Goal: Task Accomplishment & Management: Use online tool/utility

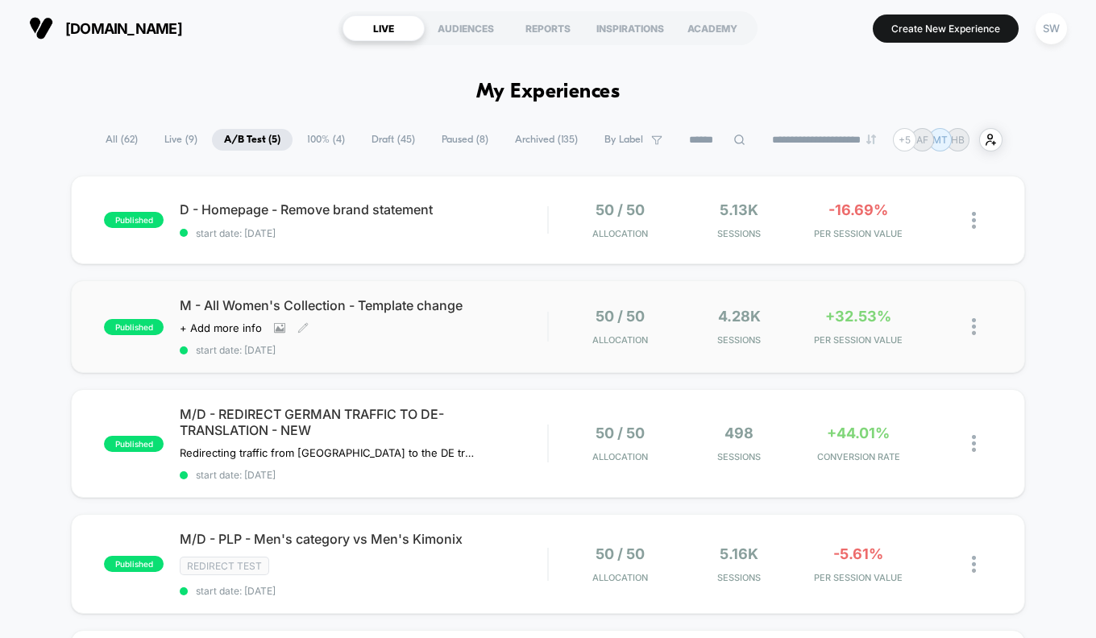
click at [508, 342] on div "M - All Women's Collection - Template change Click to view images Click to edit…" at bounding box center [363, 326] width 367 height 59
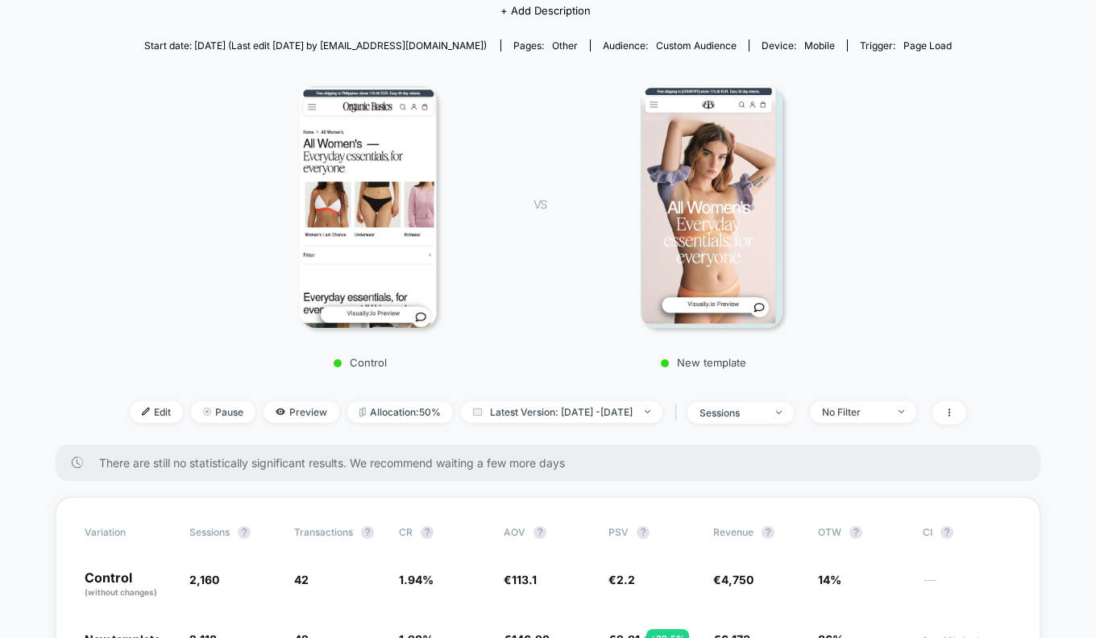
scroll to position [6, 0]
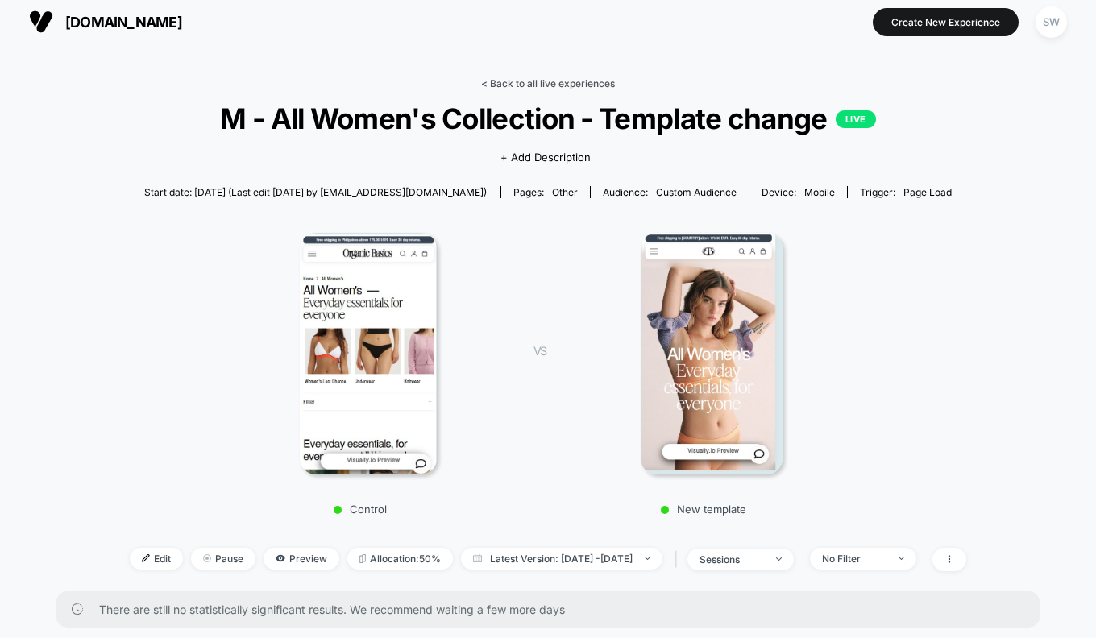
click at [516, 80] on link "< Back to all live experiences" at bounding box center [548, 83] width 134 height 12
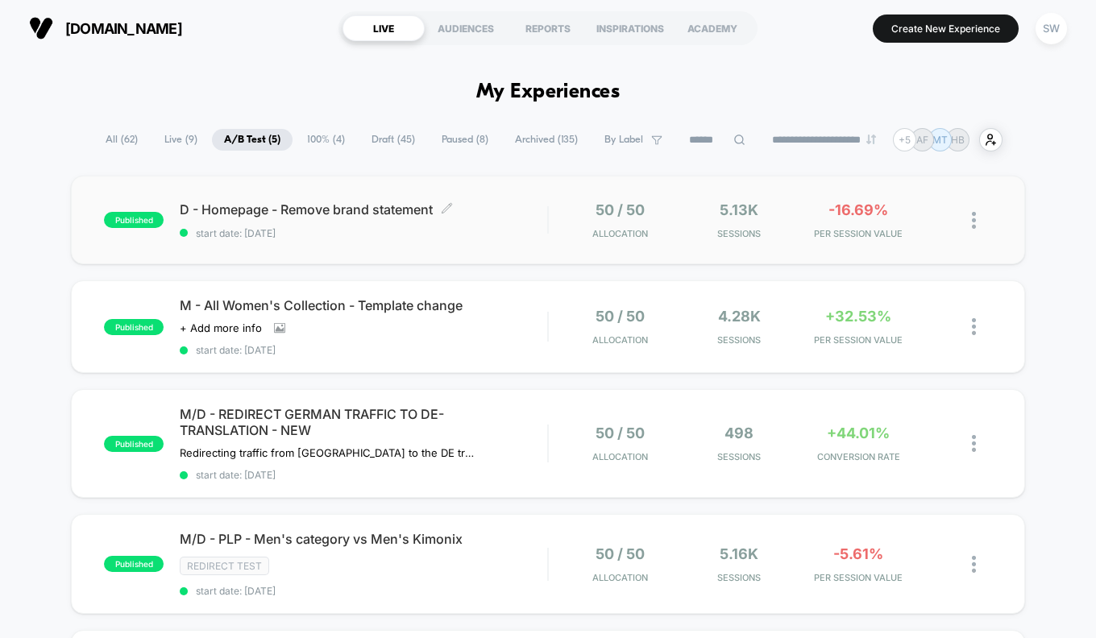
click at [504, 234] on span "start date: [DATE]" at bounding box center [363, 233] width 367 height 12
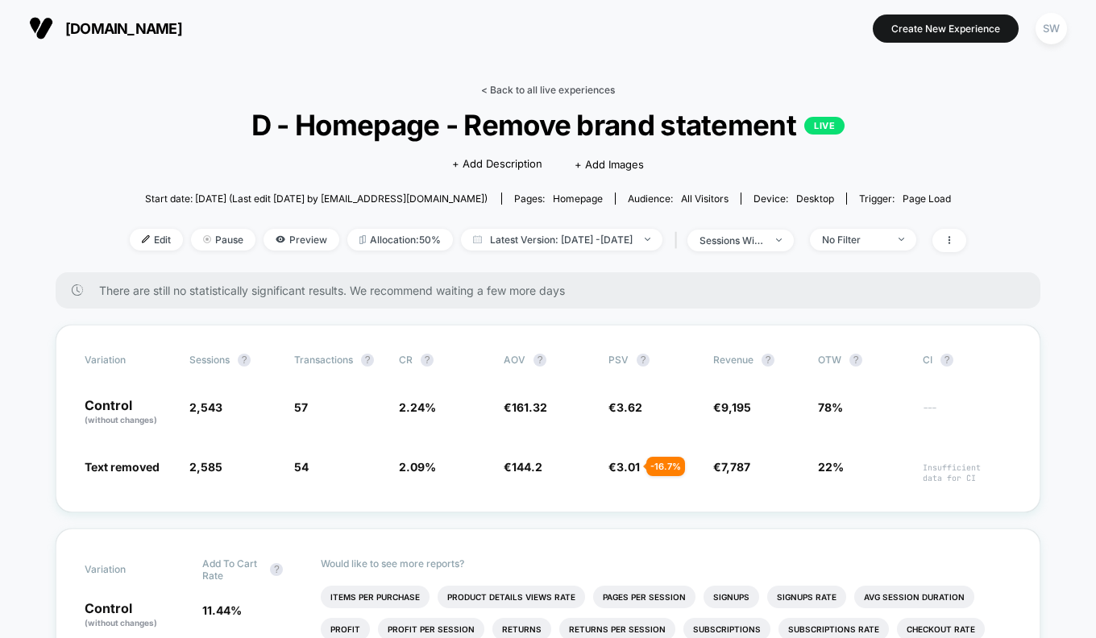
click at [537, 88] on link "< Back to all live experiences" at bounding box center [548, 90] width 134 height 12
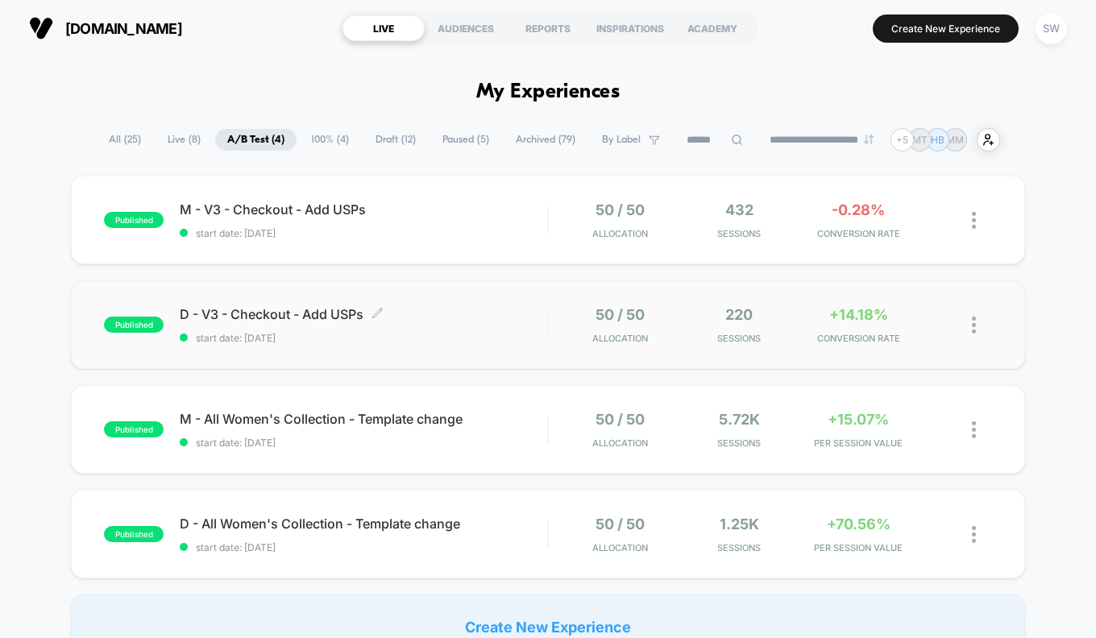
click at [496, 336] on span "start date: [DATE]" at bounding box center [363, 338] width 367 height 12
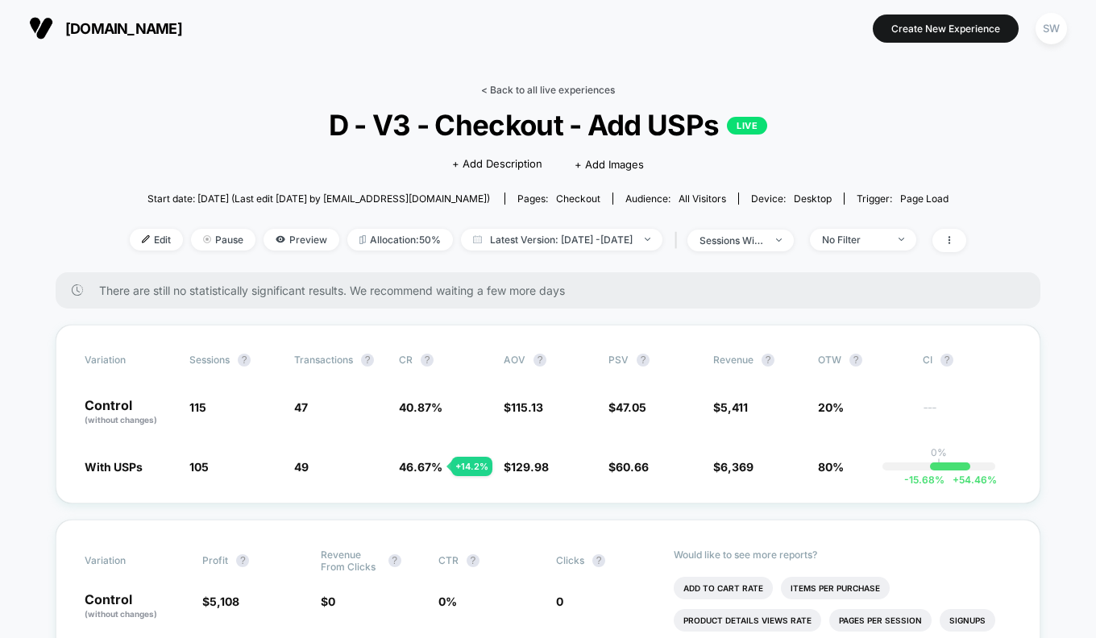
click at [561, 89] on link "< Back to all live experiences" at bounding box center [548, 90] width 134 height 12
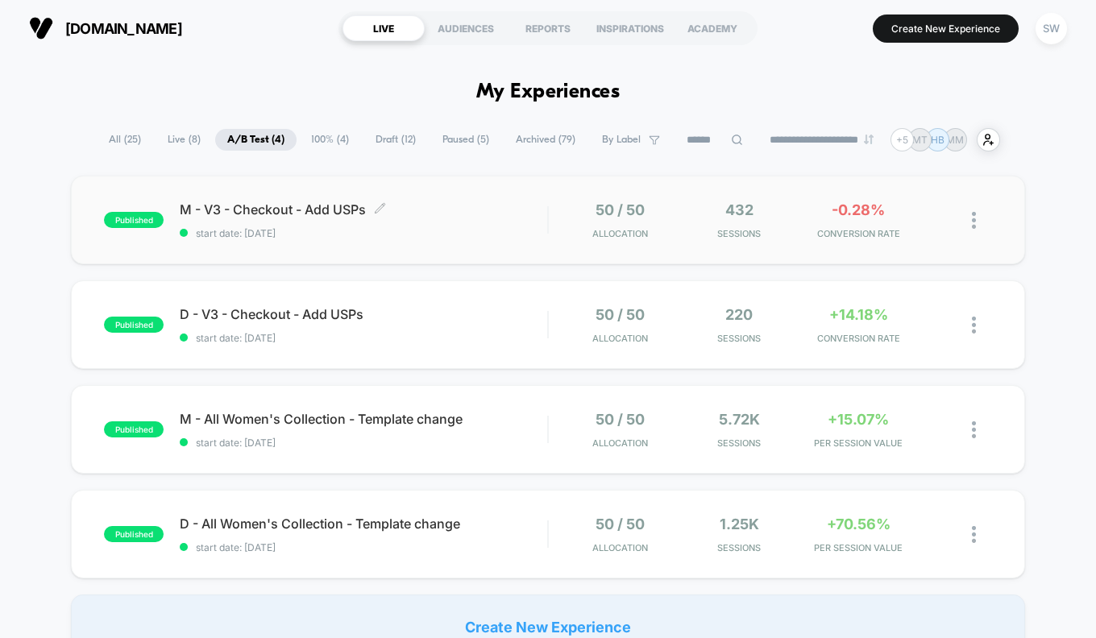
click at [468, 234] on span "start date: [DATE]" at bounding box center [363, 233] width 367 height 12
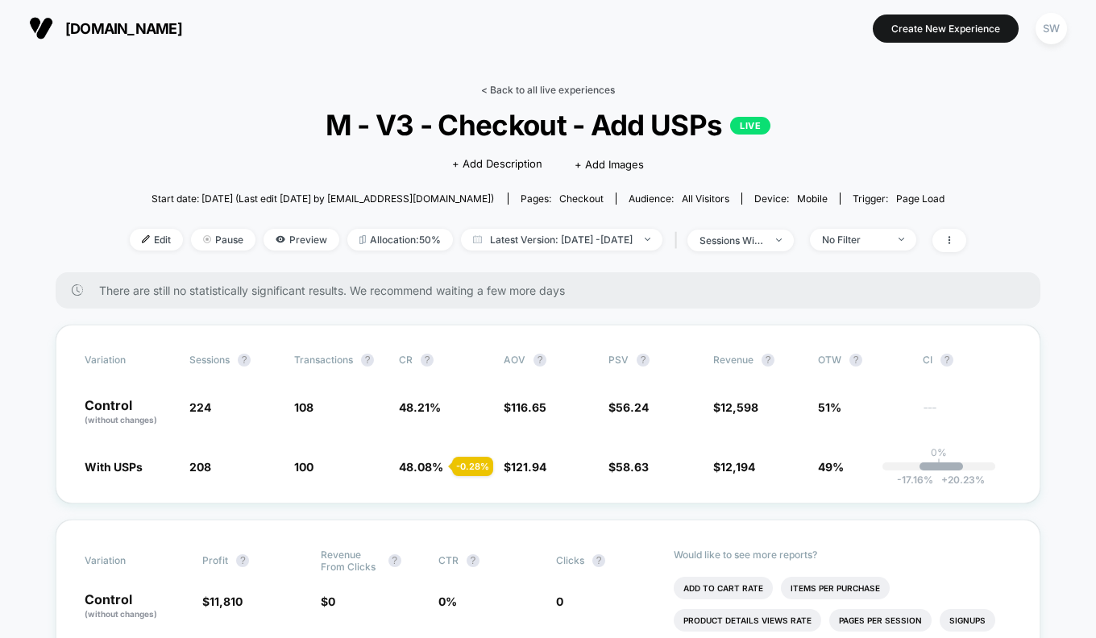
click at [531, 94] on link "< Back to all live experiences" at bounding box center [548, 90] width 134 height 12
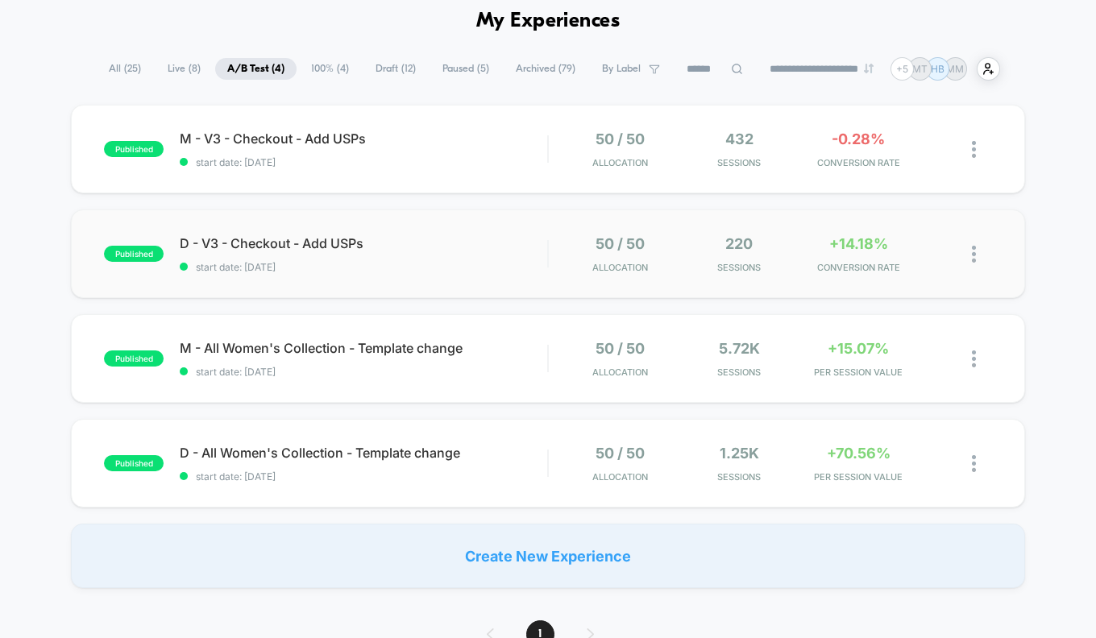
scroll to position [112, 0]
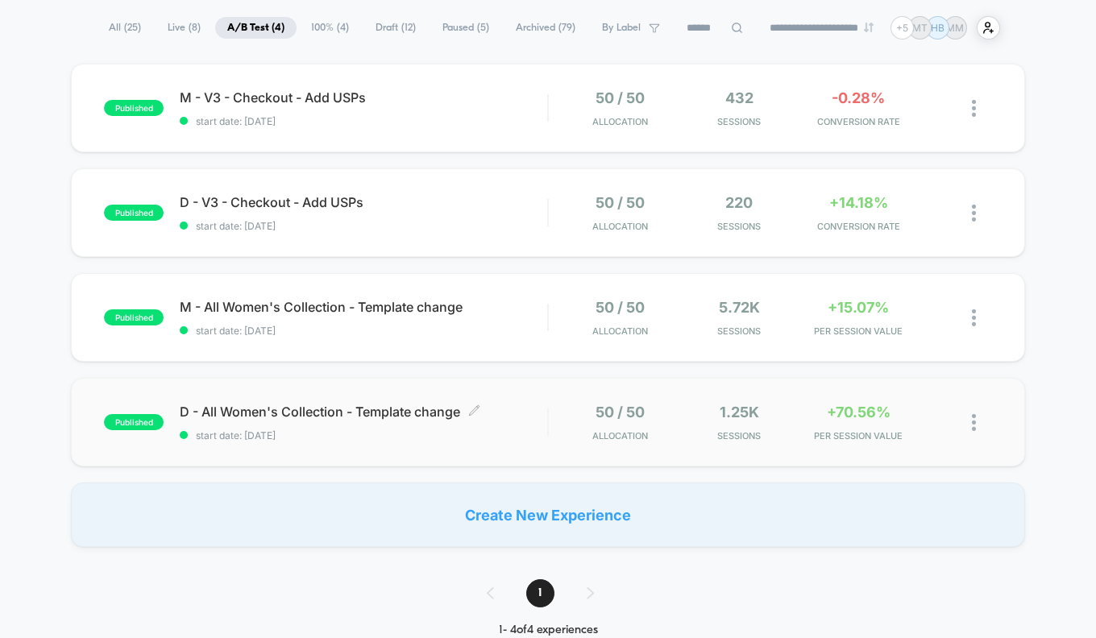
click at [534, 429] on span "start date: [DATE]" at bounding box center [363, 435] width 367 height 12
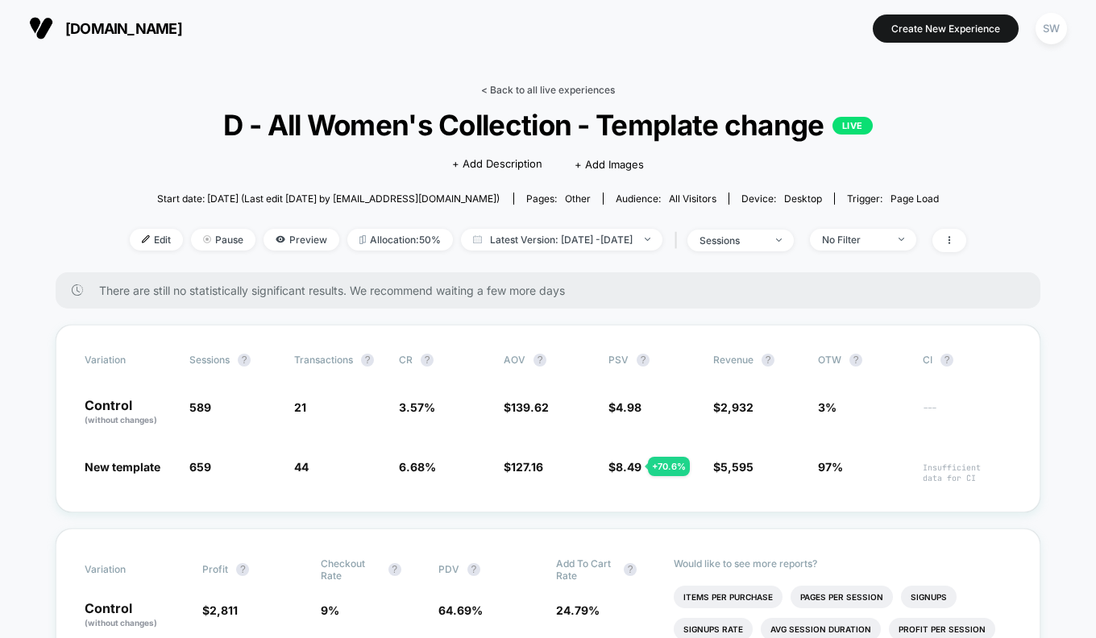
click at [575, 85] on link "< Back to all live experiences" at bounding box center [548, 90] width 134 height 12
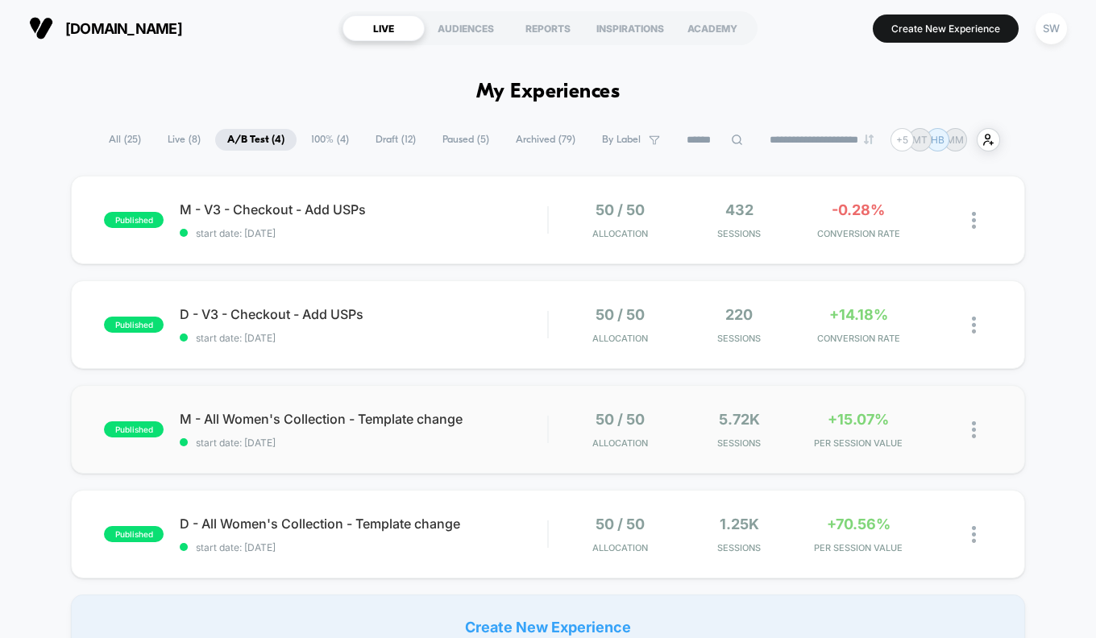
click at [541, 468] on div "published M - All Women's Collection - Template change start date: [DATE] 50 / …" at bounding box center [547, 429] width 953 height 89
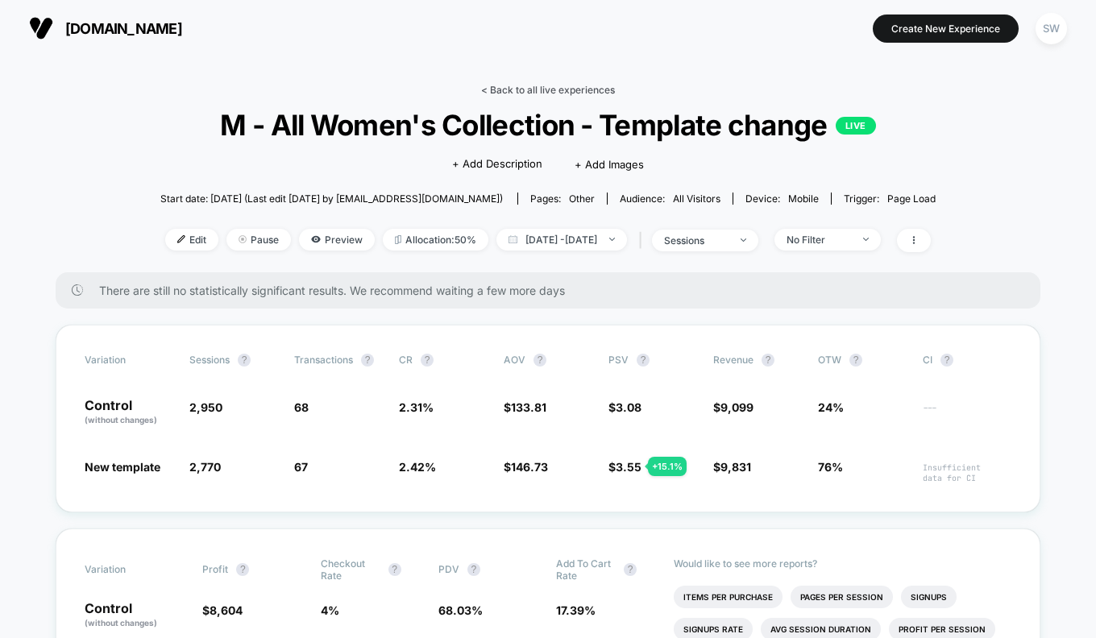
click at [531, 85] on link "< Back to all live experiences" at bounding box center [548, 90] width 134 height 12
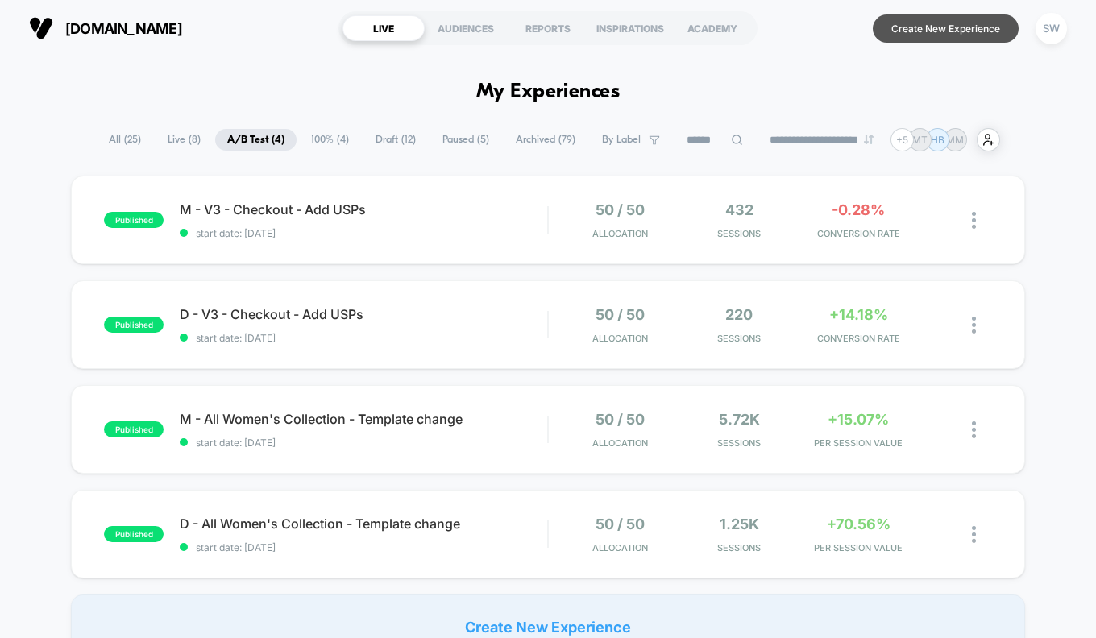
click at [953, 30] on button "Create New Experience" at bounding box center [946, 29] width 146 height 28
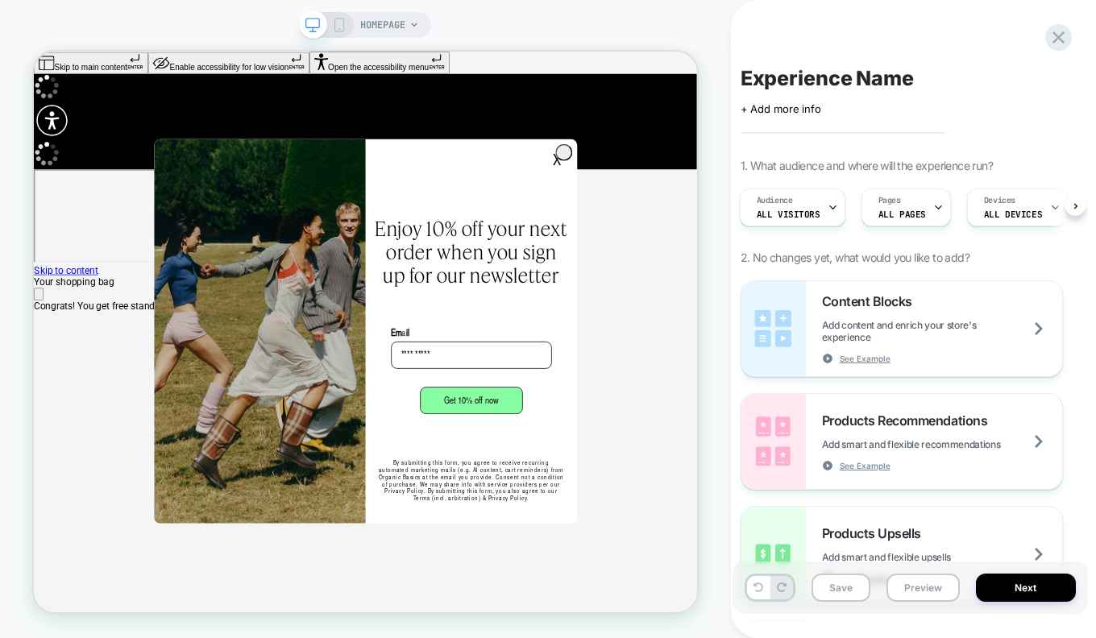
scroll to position [0, 884]
